Goal: Task Accomplishment & Management: Use online tool/utility

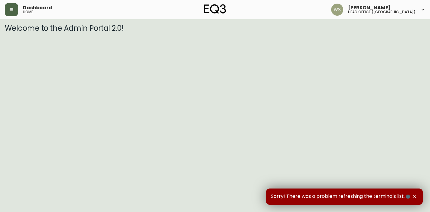
click at [16, 11] on button "button" at bounding box center [11, 9] width 13 height 13
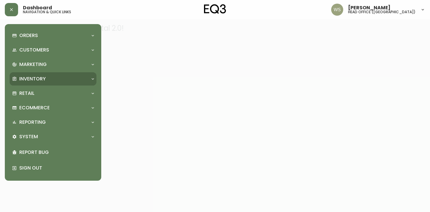
click at [27, 76] on p "Inventory" at bounding box center [32, 79] width 26 height 7
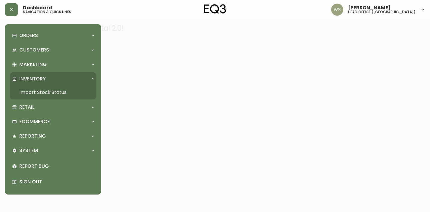
click at [32, 92] on link "Import Stock Status" at bounding box center [53, 92] width 87 height 14
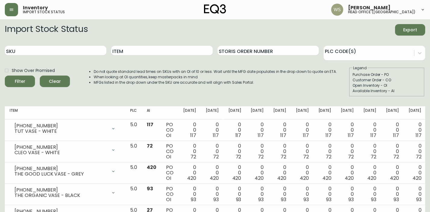
click at [141, 45] on div "Item" at bounding box center [161, 51] width 101 height 20
drag, startPoint x: 141, startPoint y: 49, endPoint x: 137, endPoint y: 47, distance: 4.3
click at [141, 49] on input "Item" at bounding box center [161, 51] width 101 height 10
type input "stage nightstand"
click at [5, 76] on button "Filter" at bounding box center [20, 81] width 30 height 11
